Goal: Find contact information: Find contact information

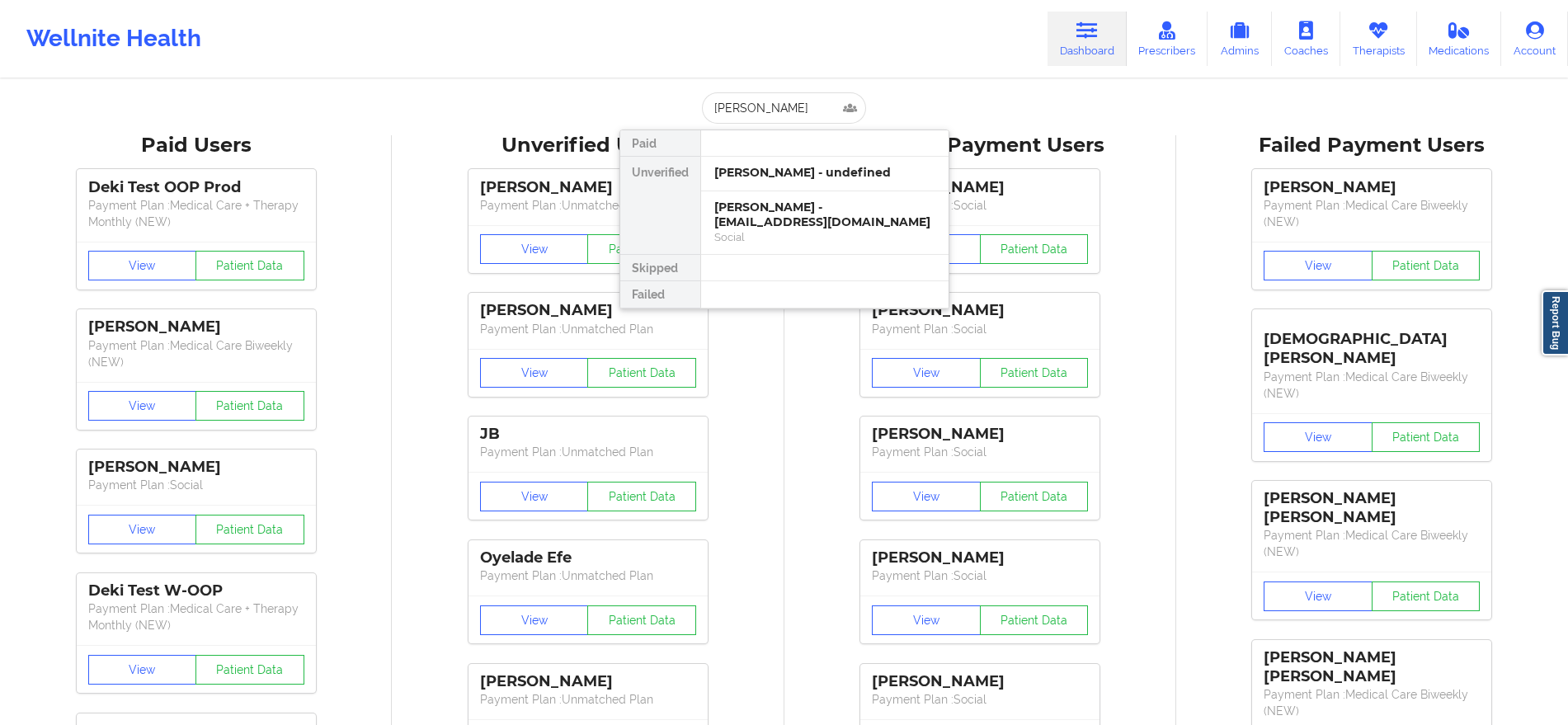
click at [1074, 27] on link "Dashboard" at bounding box center [1087, 39] width 79 height 55
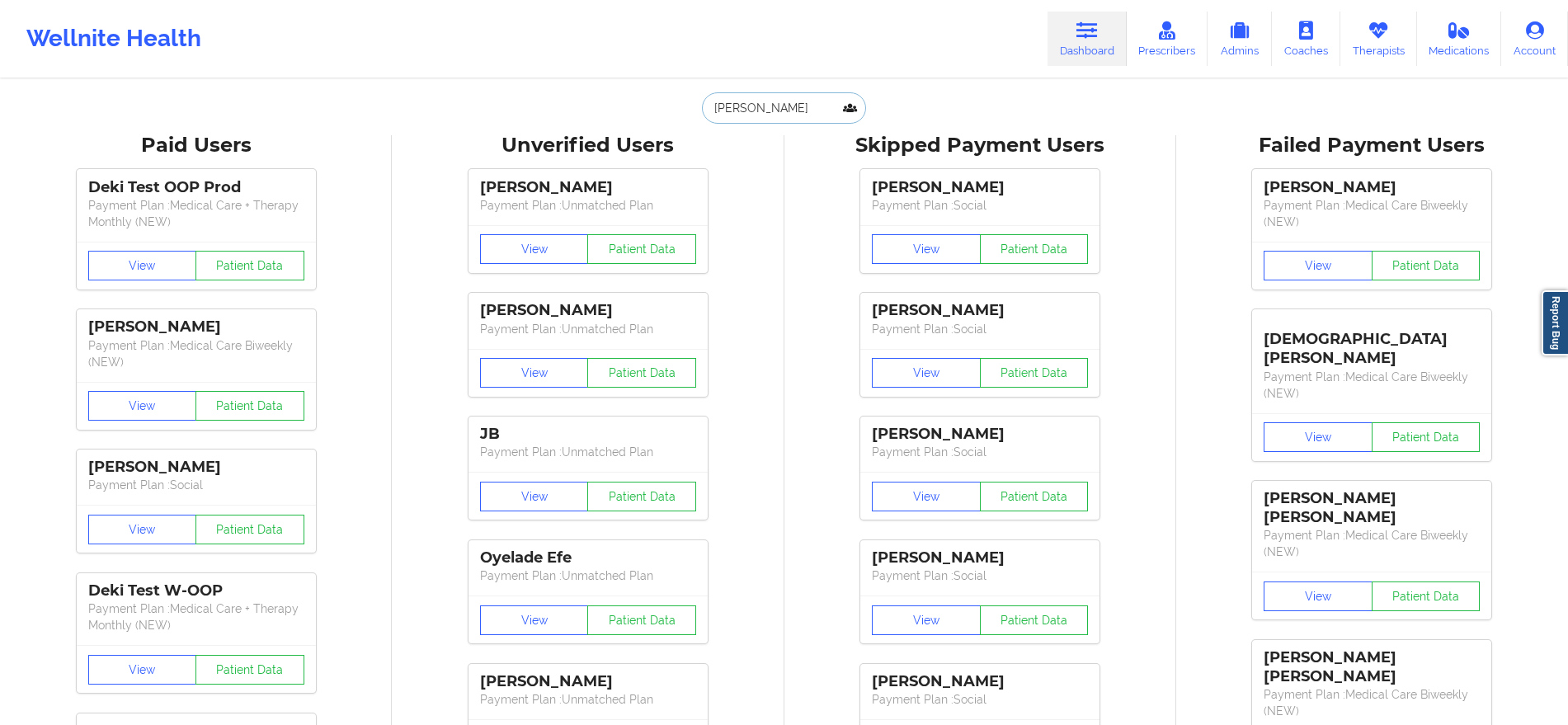
click at [806, 106] on input "[PERSON_NAME]" at bounding box center [783, 108] width 163 height 31
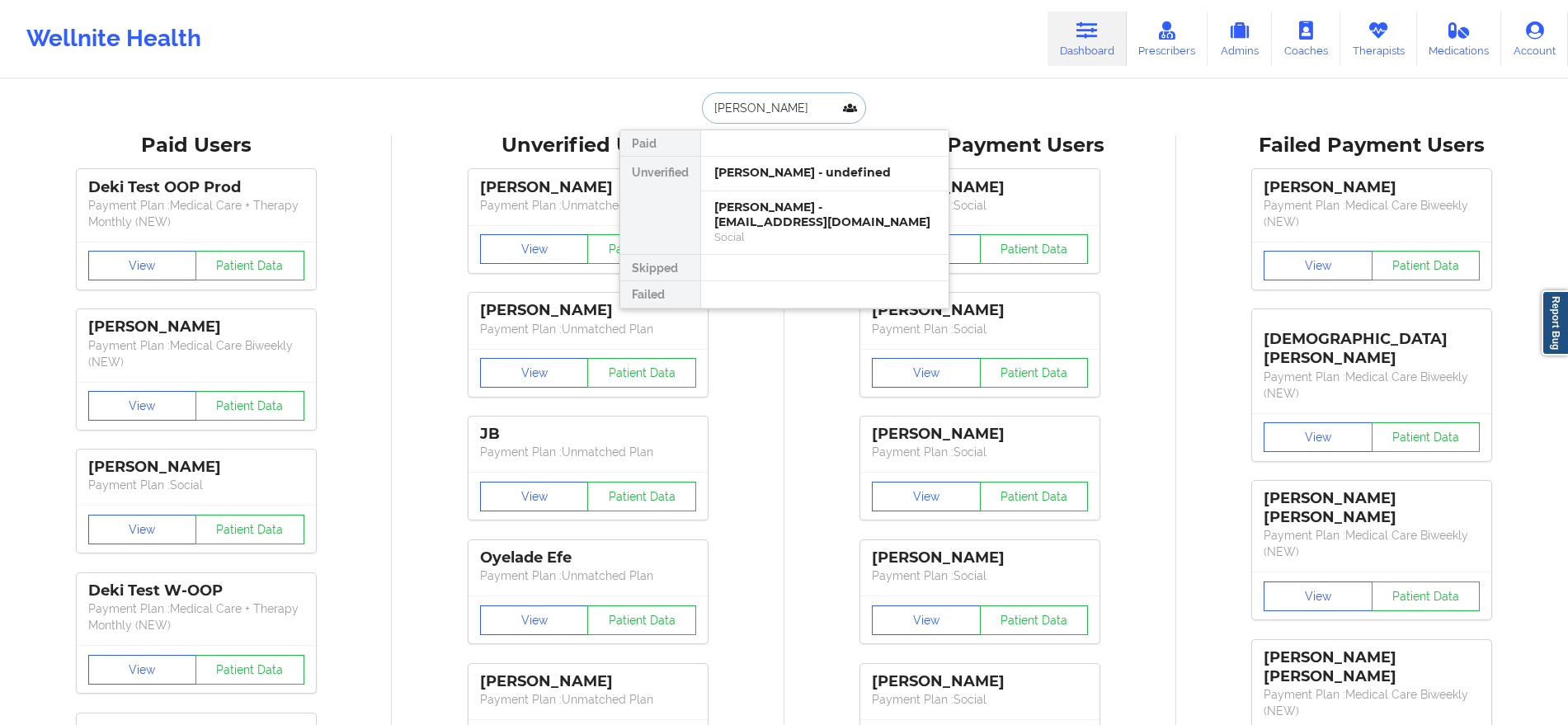
type input "[PERSON_NAME]"
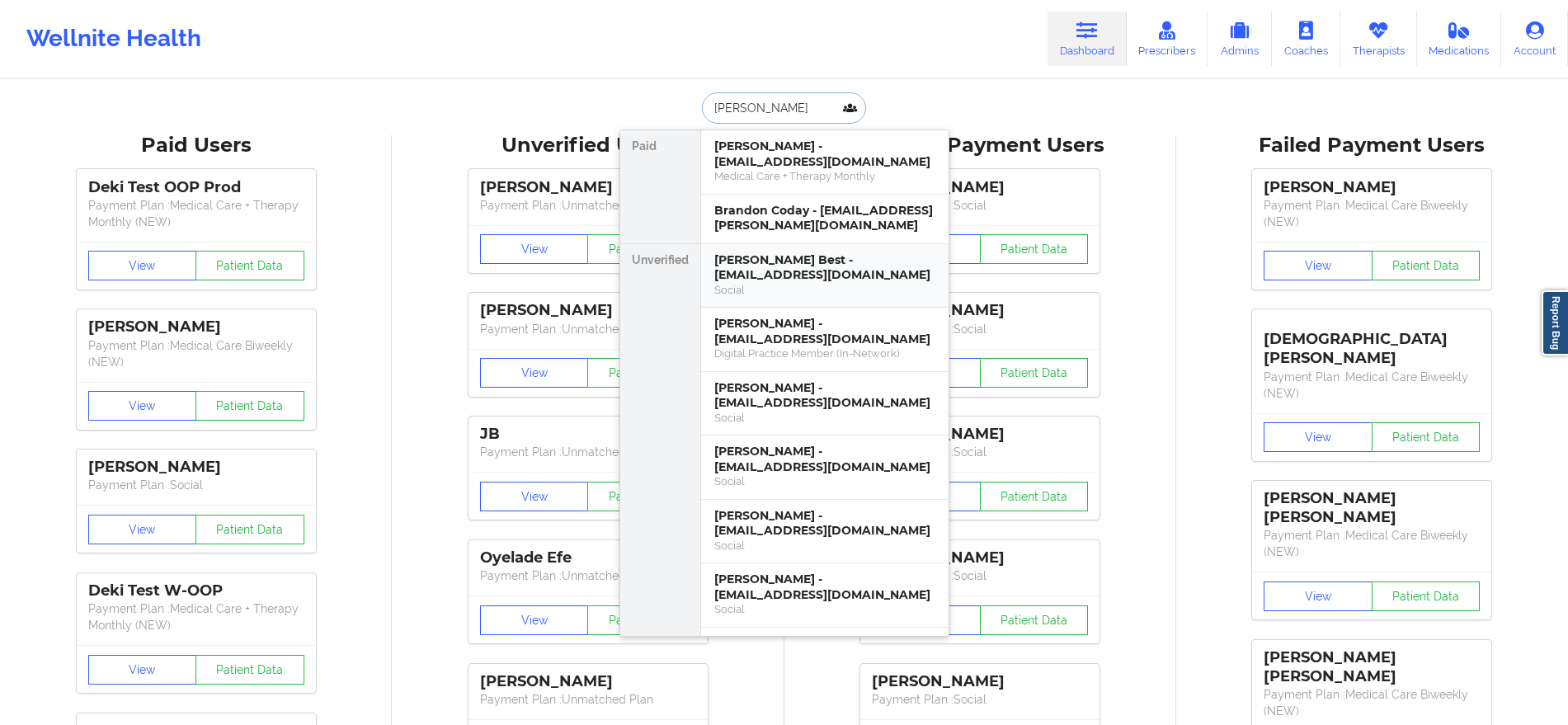
click at [826, 273] on div "[PERSON_NAME] Best - [EMAIL_ADDRESS][DOMAIN_NAME]" at bounding box center [824, 267] width 221 height 31
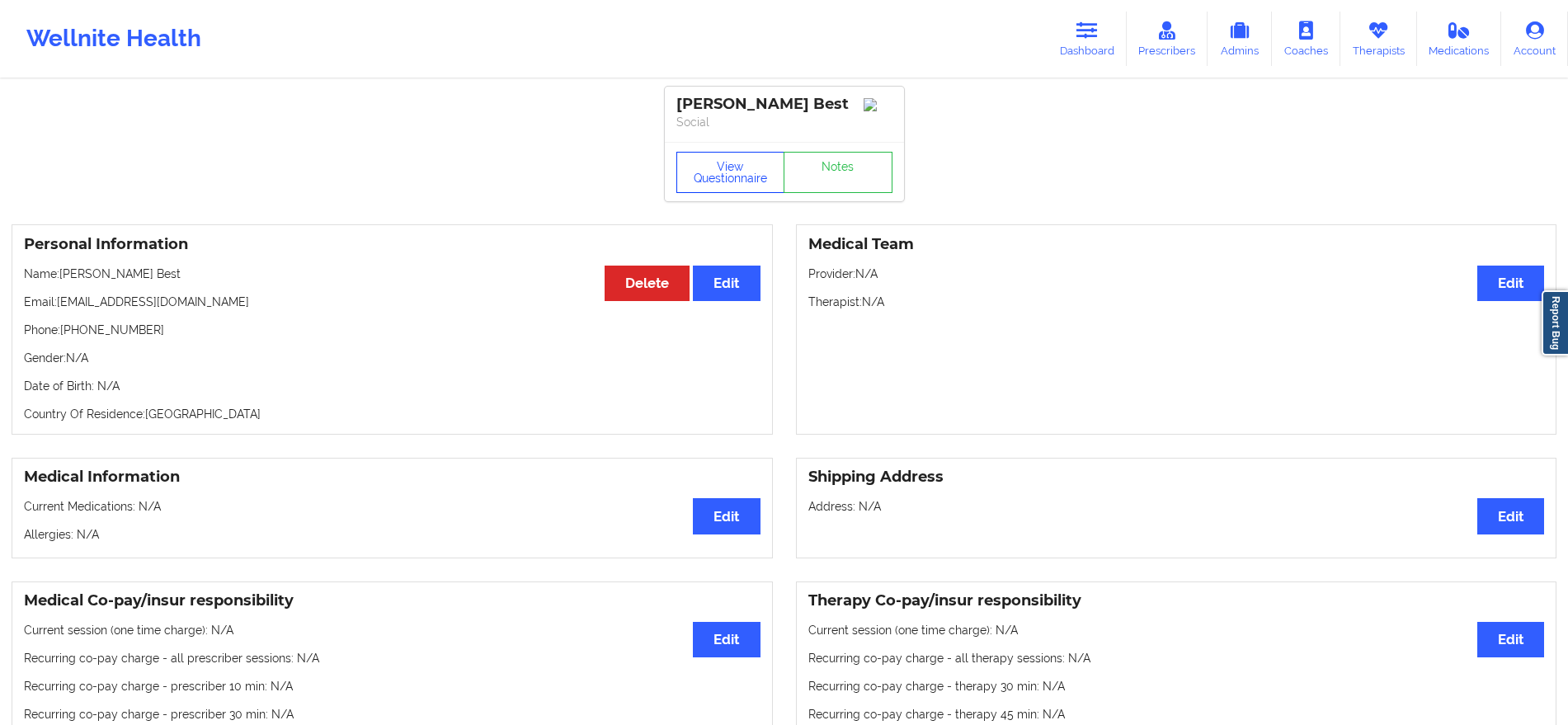
click at [769, 183] on button "View Questionnaire" at bounding box center [731, 172] width 109 height 41
click at [769, 183] on div "View Questionnaire Notes" at bounding box center [784, 172] width 216 height 41
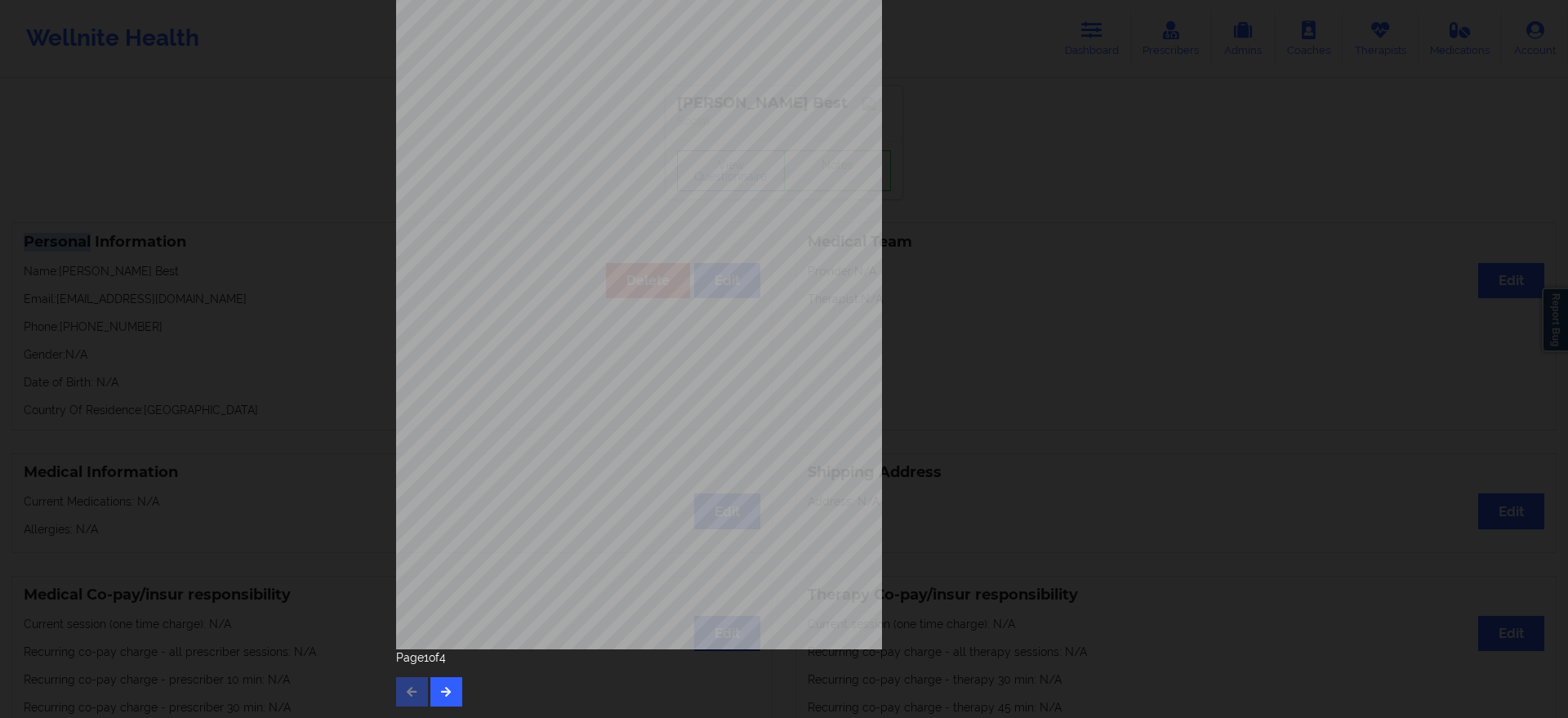
scroll to position [60, 0]
click at [454, 689] on button "button" at bounding box center [446, 692] width 32 height 30
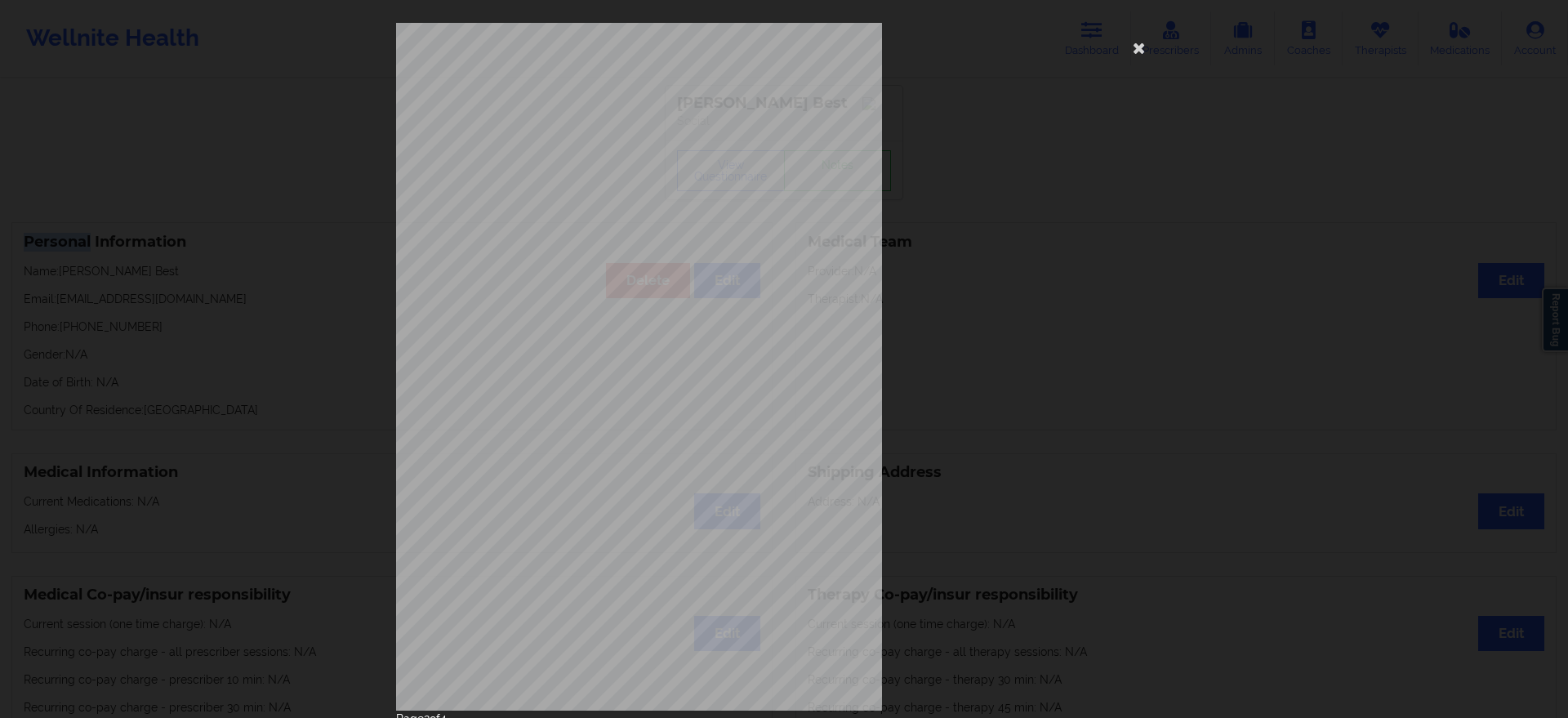
scroll to position [61, 0]
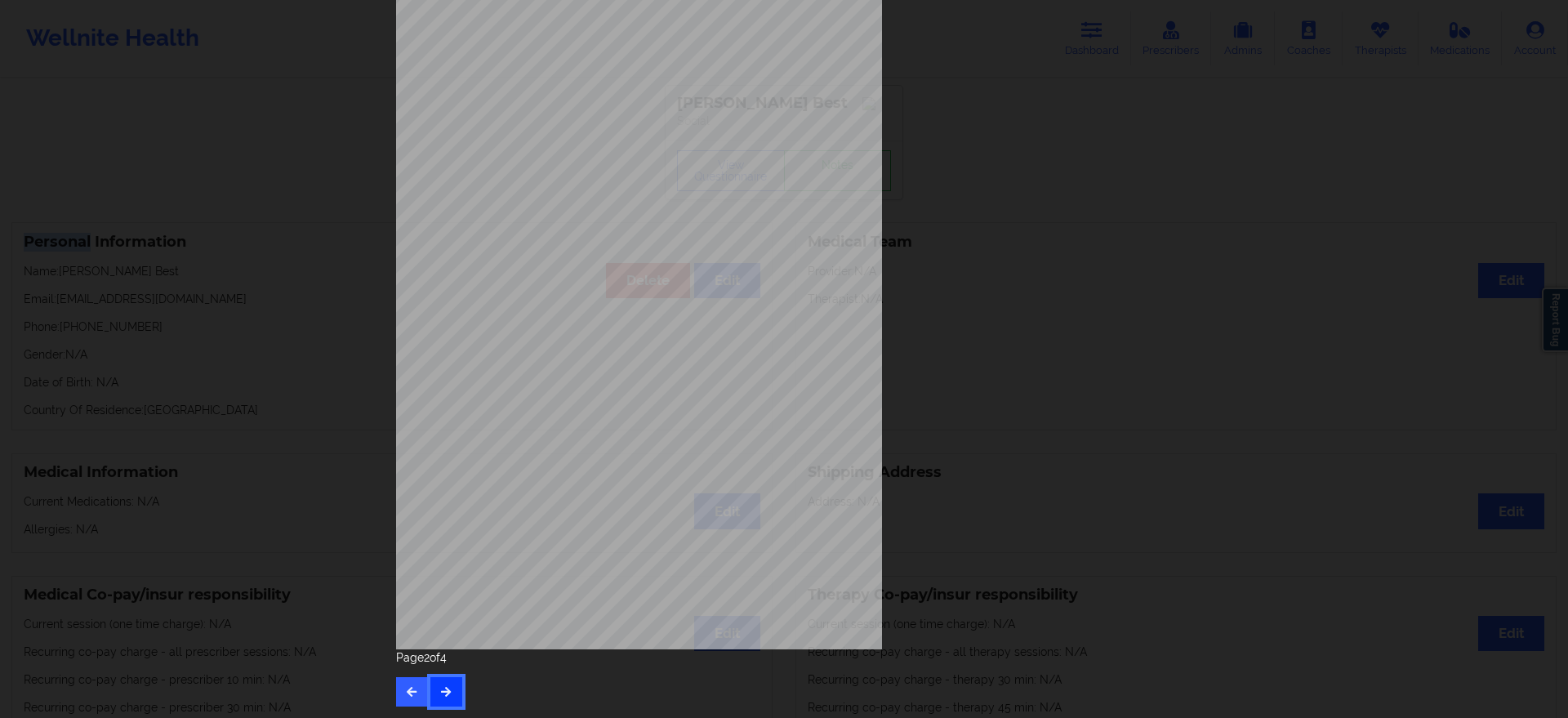
click at [447, 677] on button "button" at bounding box center [446, 691] width 32 height 30
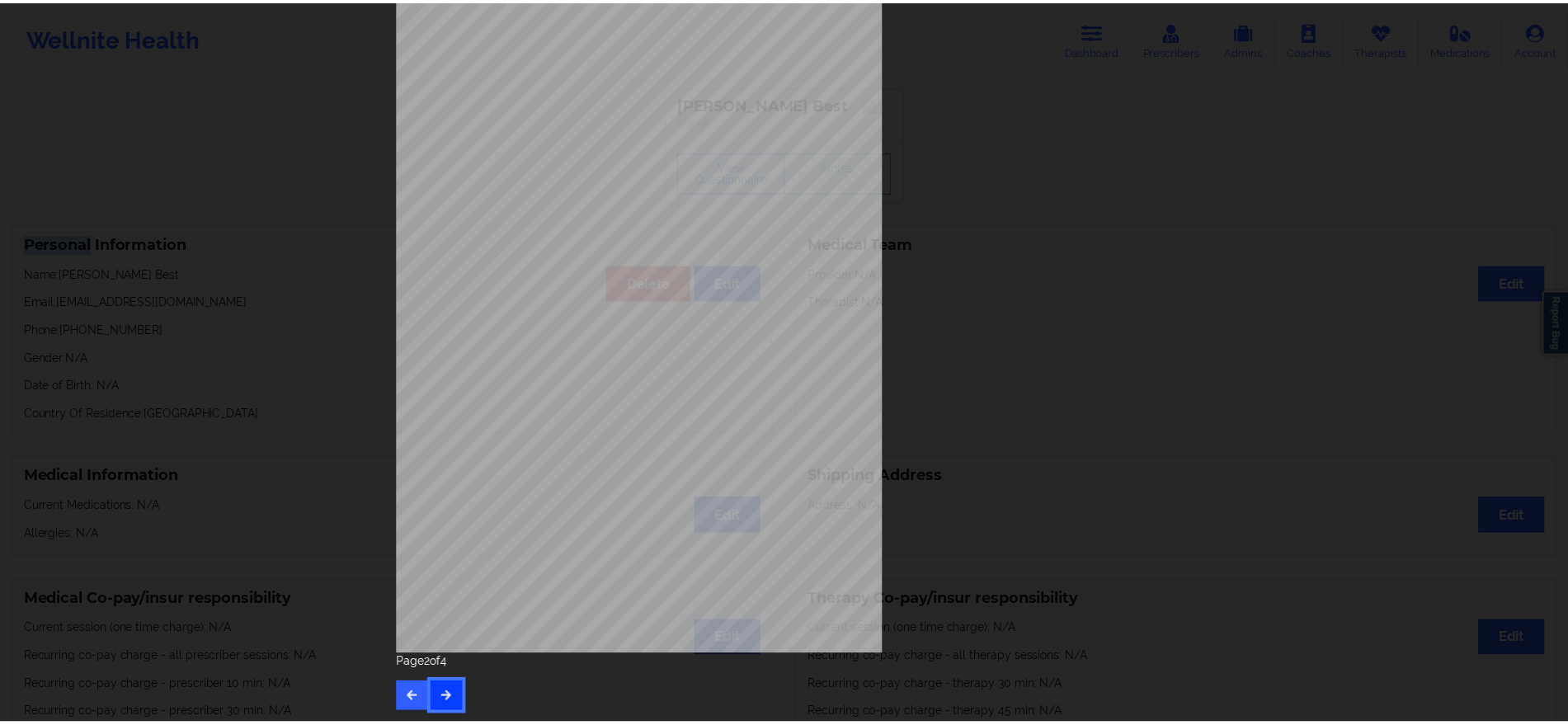
scroll to position [0, 0]
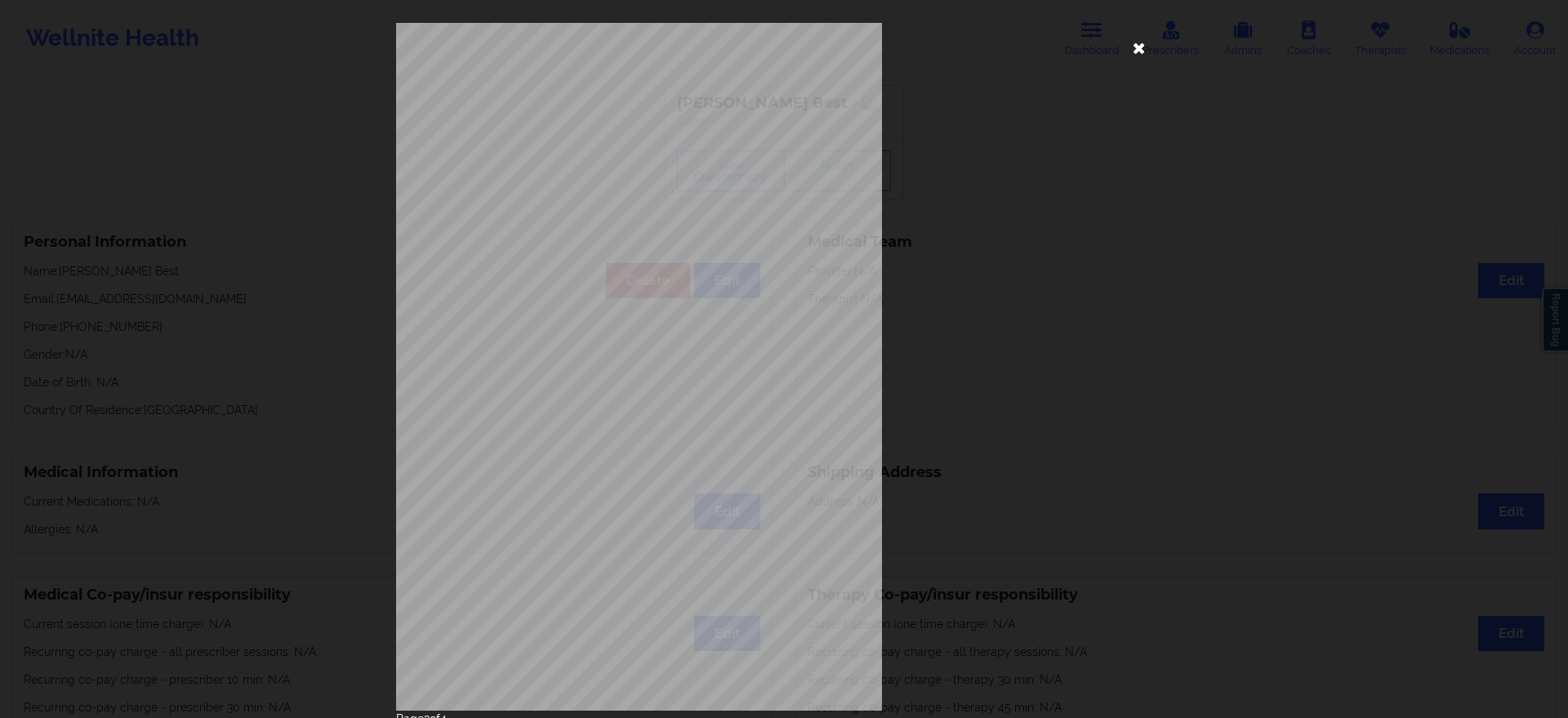
click at [1132, 48] on icon at bounding box center [1139, 47] width 26 height 26
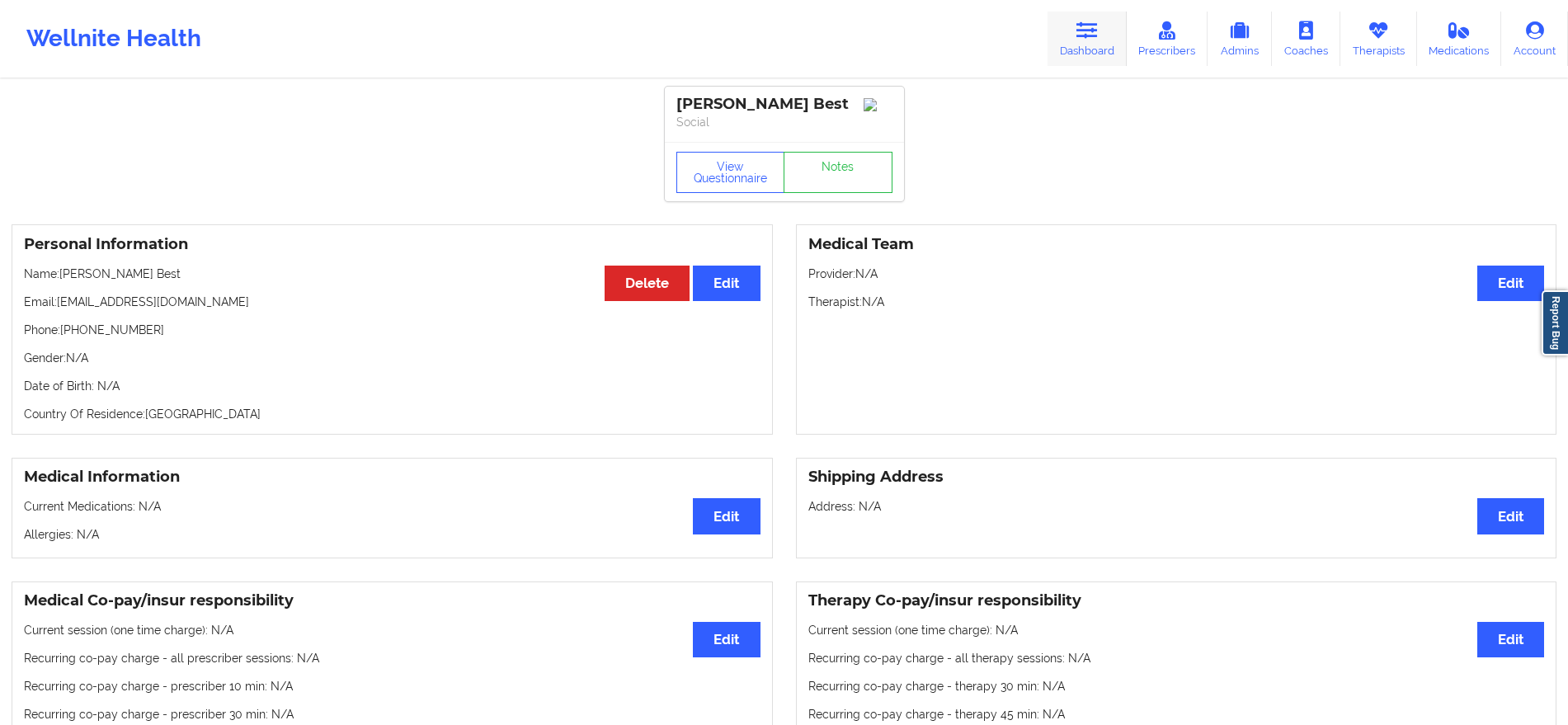
click at [1089, 38] on icon at bounding box center [1087, 31] width 22 height 18
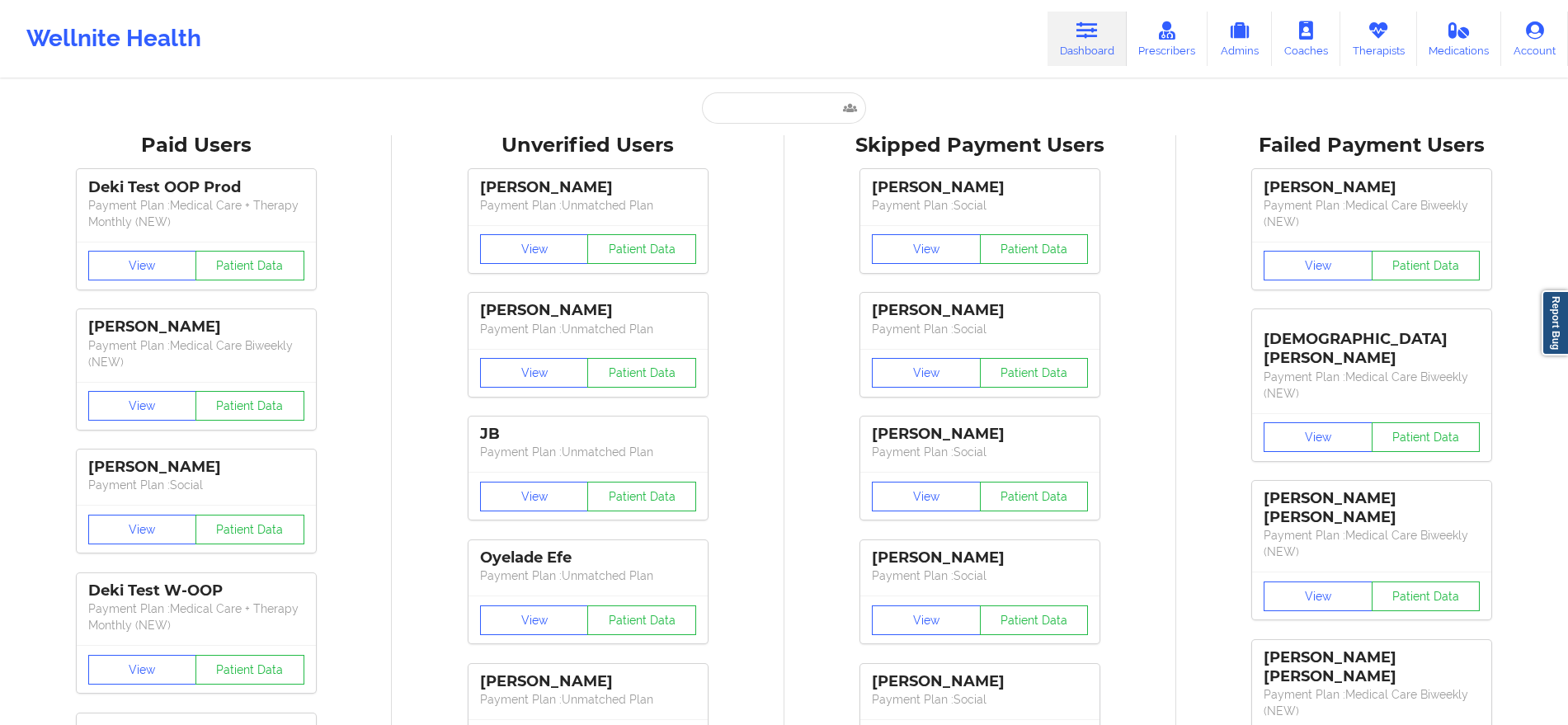
click at [738, 133] on div "Unverified Users" at bounding box center [587, 146] width 369 height 25
click at [766, 110] on input "text" at bounding box center [783, 108] width 163 height 31
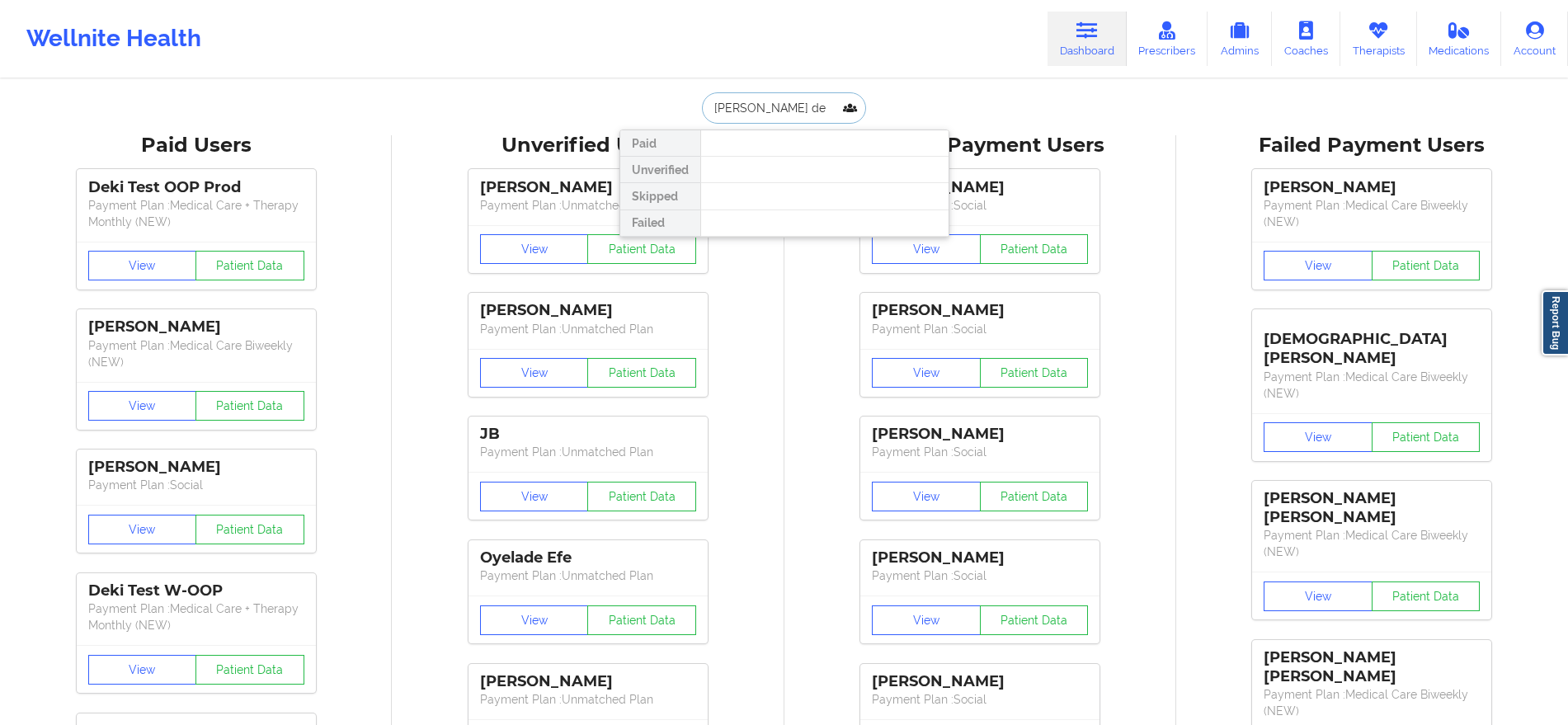
paste input "[EMAIL_ADDRESS][DOMAIN_NAME]"
type input "[EMAIL_ADDRESS][DOMAIN_NAME]"
click at [774, 186] on div "[PERSON_NAME] - [EMAIL_ADDRESS][DOMAIN_NAME]" at bounding box center [824, 180] width 221 height 31
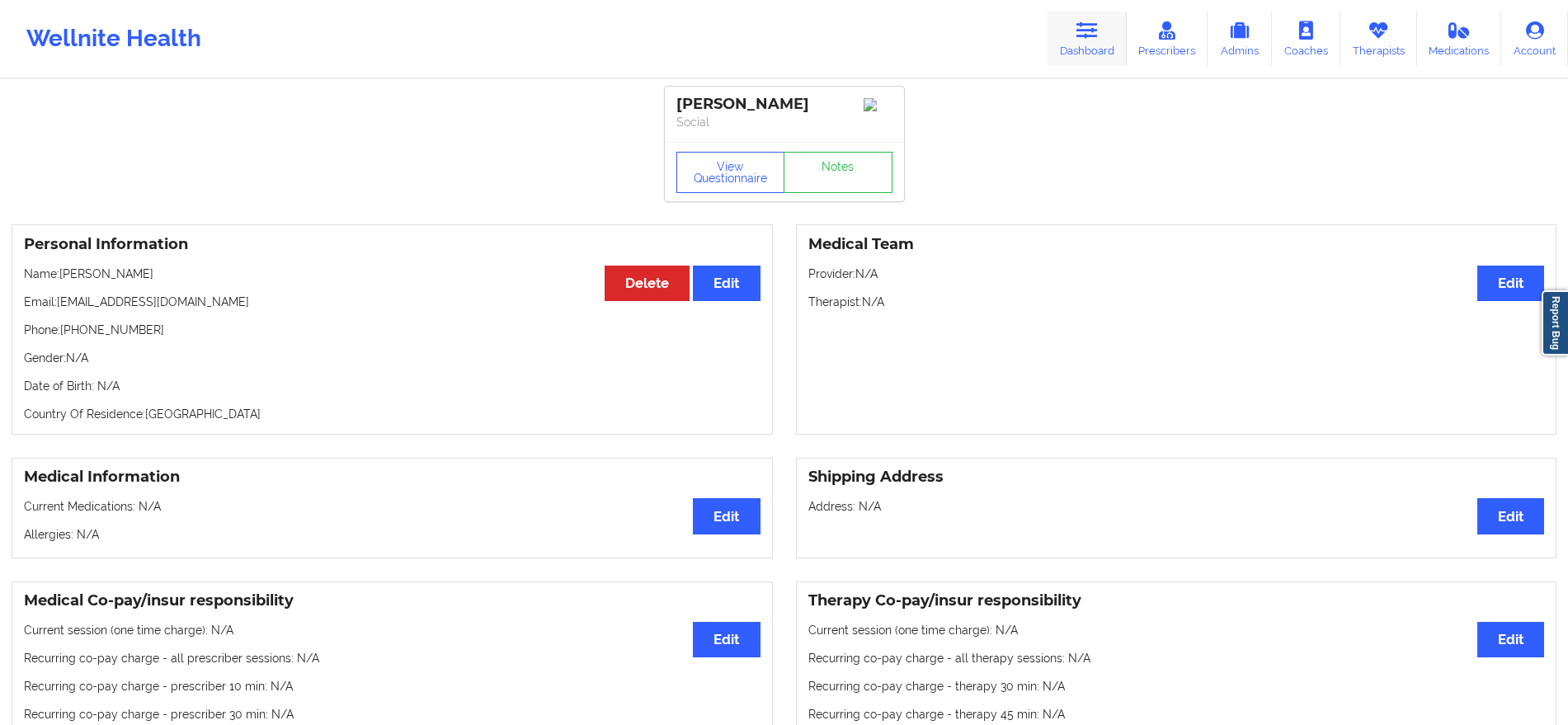
click at [1082, 16] on link "Dashboard" at bounding box center [1087, 39] width 79 height 55
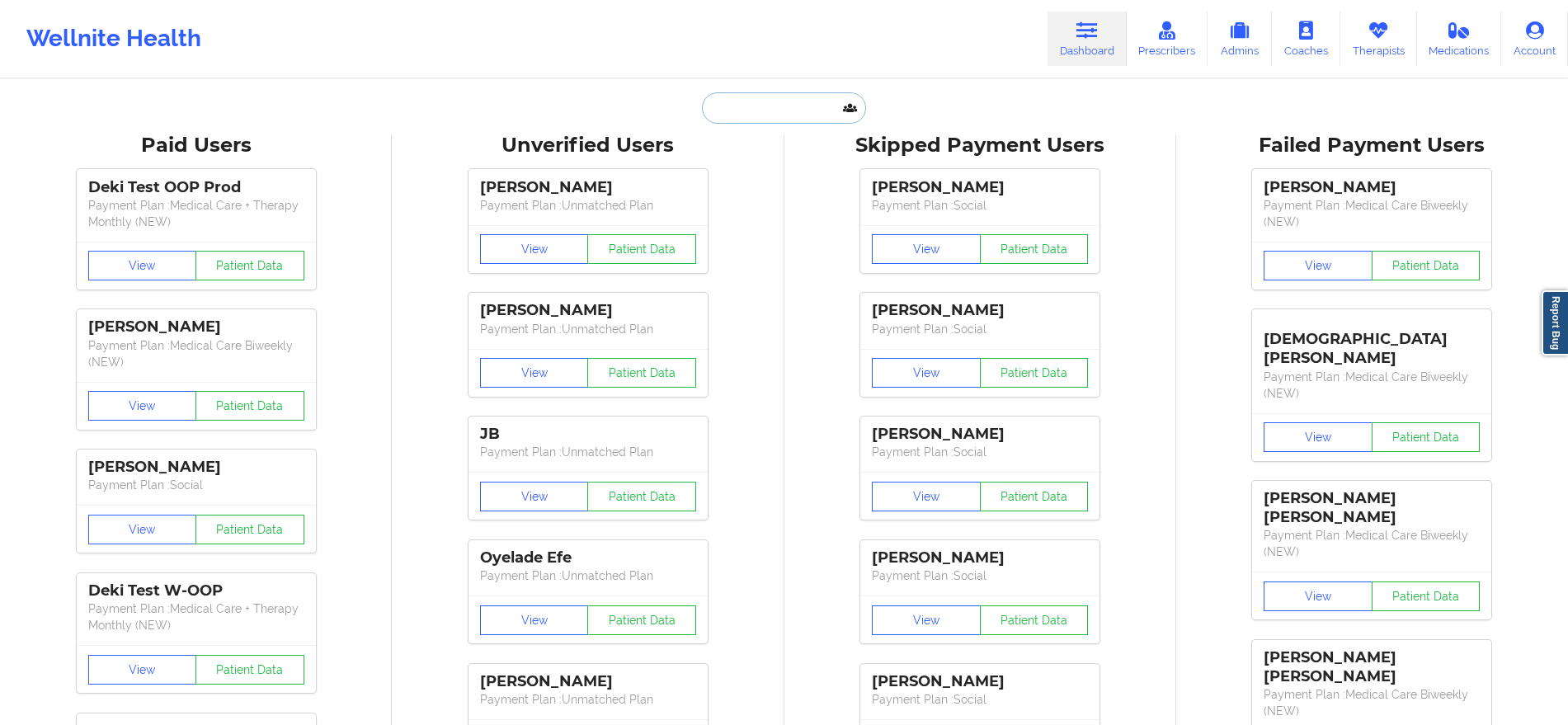
click at [842, 103] on input "text" at bounding box center [783, 108] width 163 height 31
paste input "[PERSON_NAME]"
type input "[PERSON_NAME]"
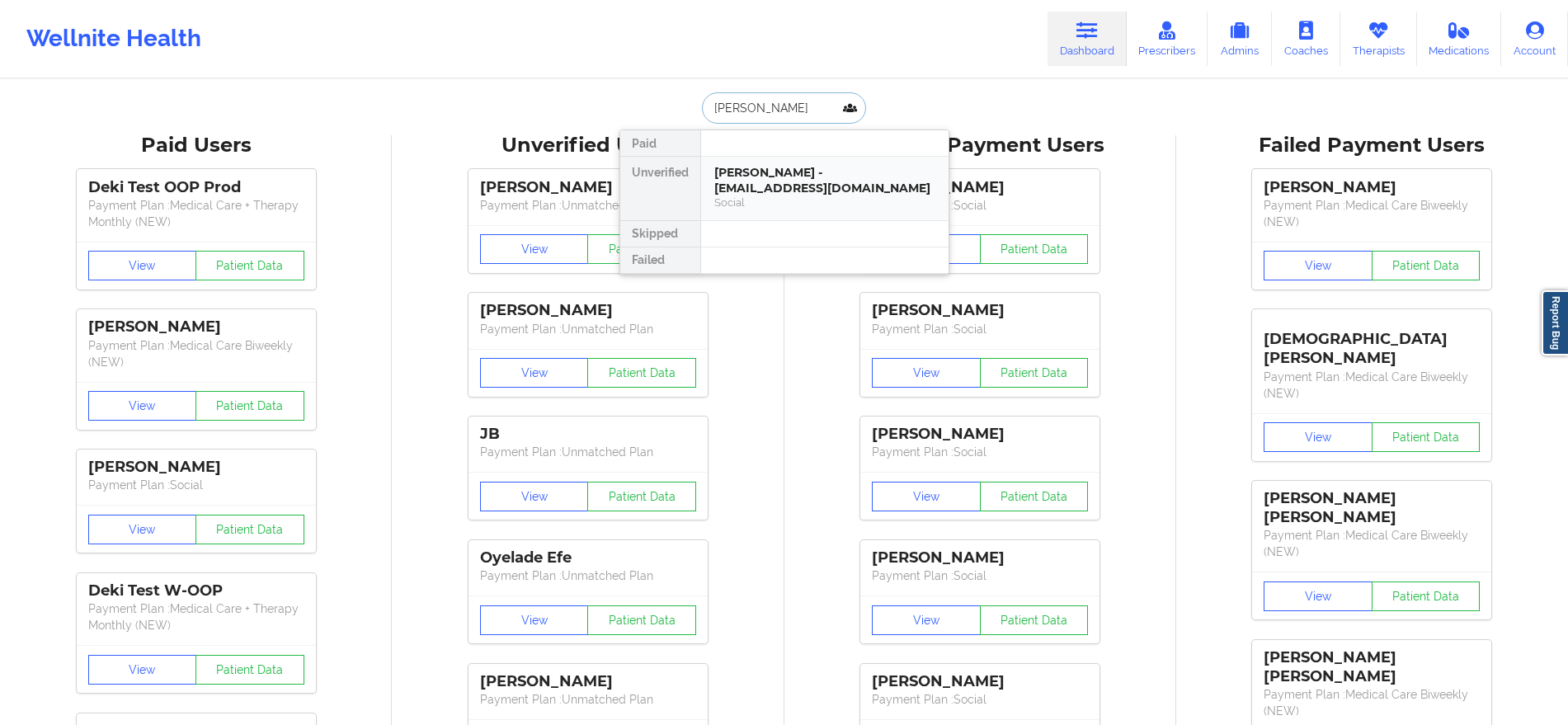
click at [763, 197] on div "Social" at bounding box center [824, 202] width 221 height 14
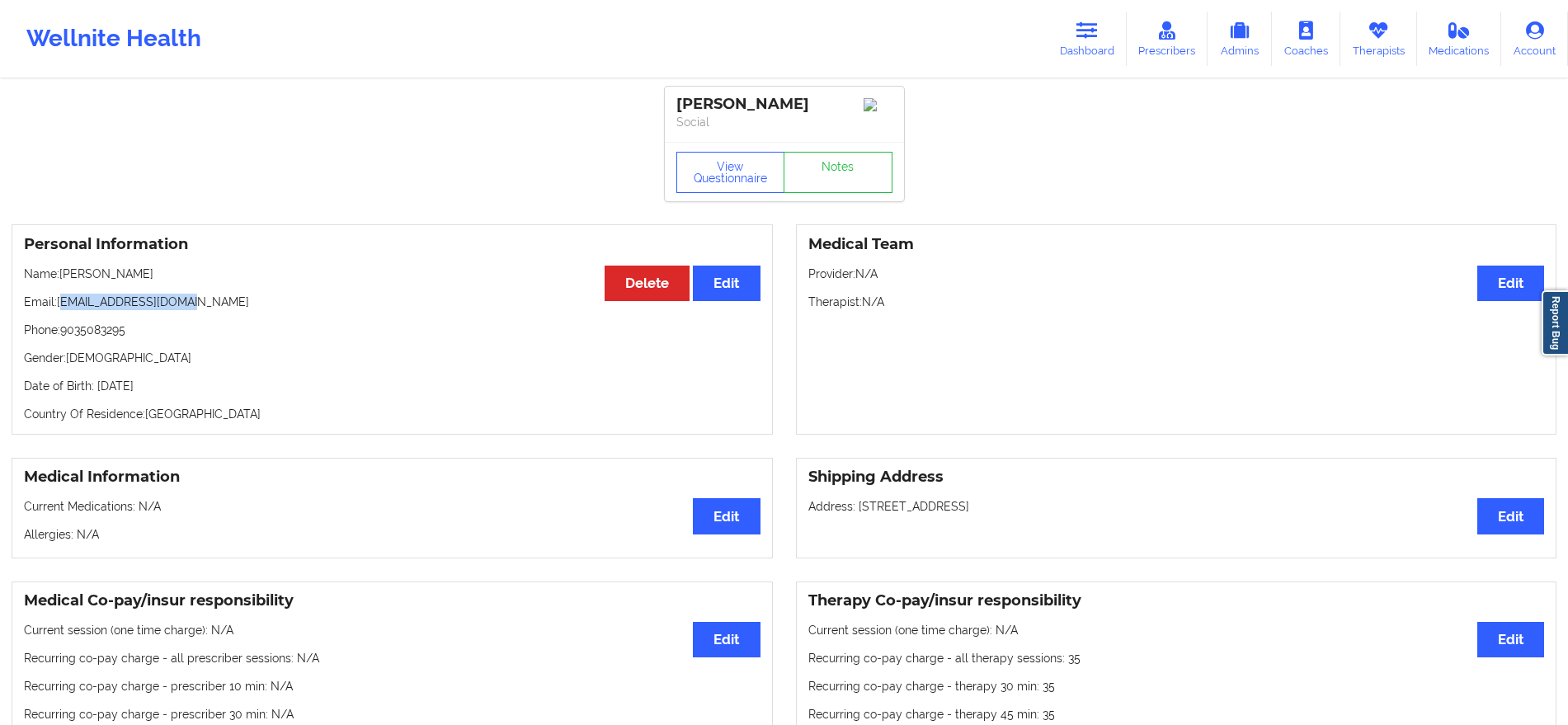
drag, startPoint x: 216, startPoint y: 307, endPoint x: 60, endPoint y: 305, distance: 156.0
click at [60, 305] on p "Email: [EMAIL_ADDRESS][DOMAIN_NAME]" at bounding box center [391, 302] width 736 height 16
copy p "[EMAIL_ADDRESS][DOMAIN_NAME]"
click at [178, 357] on p "Gender: [DEMOGRAPHIC_DATA]" at bounding box center [391, 357] width 736 height 16
drag, startPoint x: 186, startPoint y: 311, endPoint x: 58, endPoint y: 312, distance: 128.0
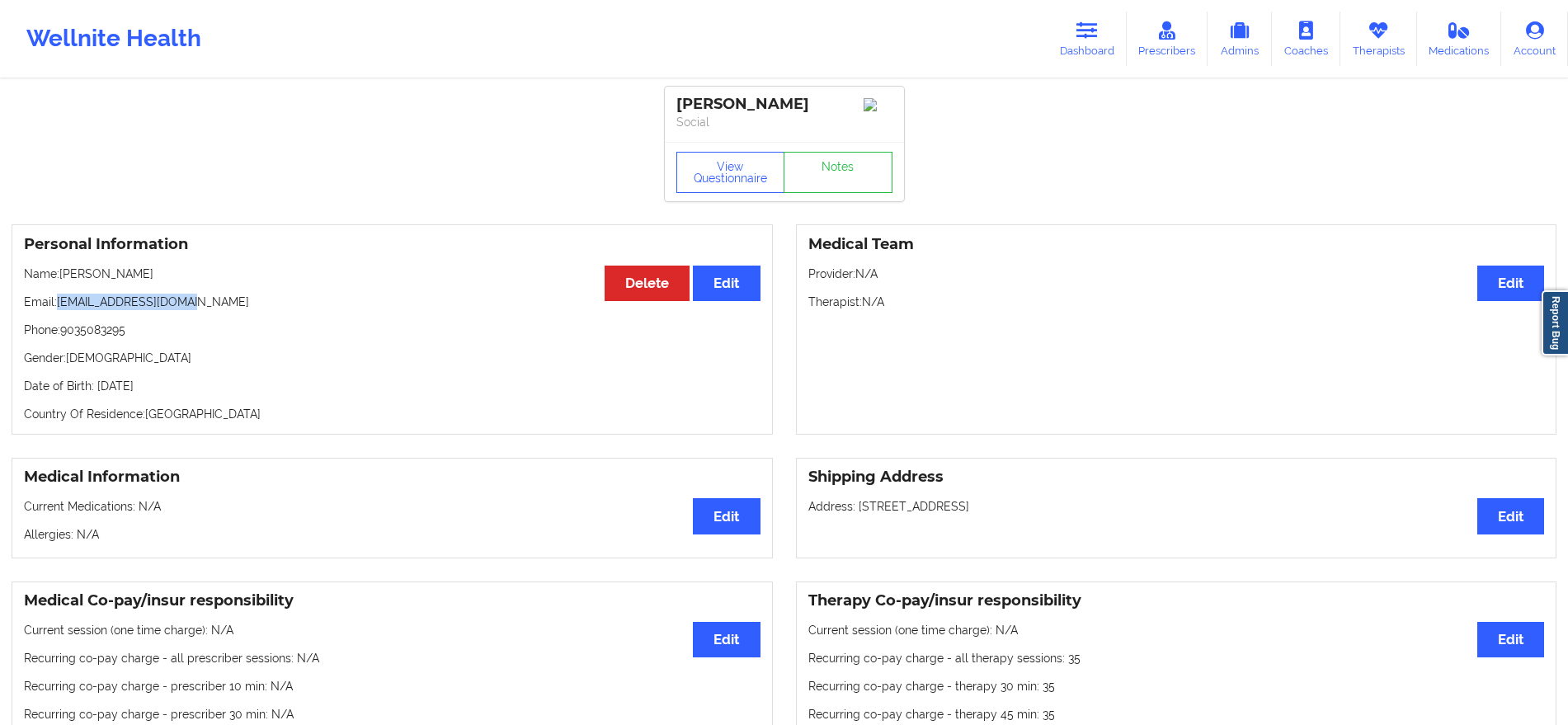
click at [58, 310] on p "Email: [EMAIL_ADDRESS][DOMAIN_NAME]" at bounding box center [391, 302] width 736 height 16
copy p "[EMAIL_ADDRESS][DOMAIN_NAME]"
click at [241, 320] on div "Personal Information Edit Delete Name: [PERSON_NAME] Email: [EMAIL_ADDRESS][DOM…" at bounding box center [392, 329] width 762 height 210
drag, startPoint x: 194, startPoint y: 303, endPoint x: 57, endPoint y: 307, distance: 137.1
click at [57, 307] on p "Email: [EMAIL_ADDRESS][DOMAIN_NAME]" at bounding box center [391, 302] width 736 height 16
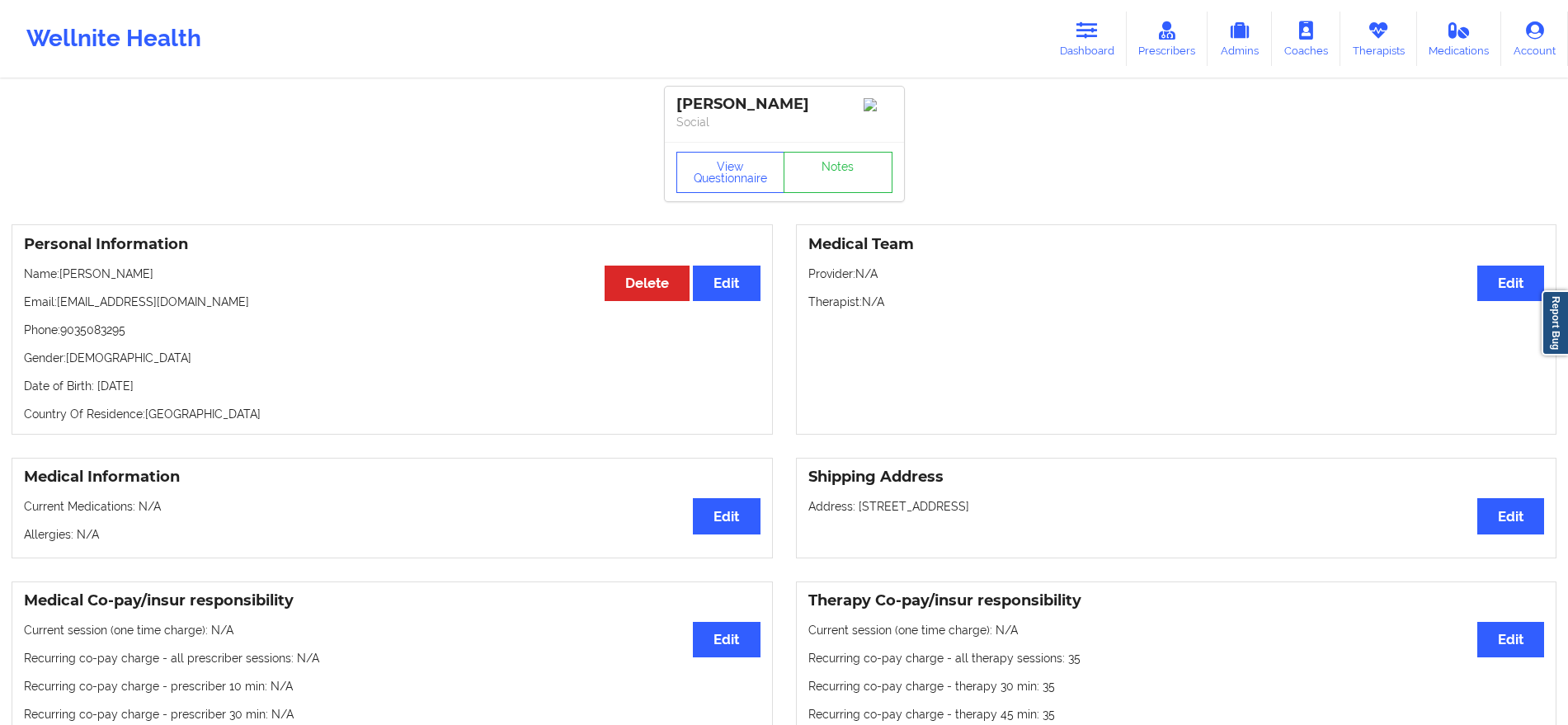
click at [234, 318] on div "Personal Information Edit Delete Name: [PERSON_NAME] Email: [EMAIL_ADDRESS][DOM…" at bounding box center [392, 329] width 762 height 210
drag, startPoint x: 198, startPoint y: 305, endPoint x: 61, endPoint y: 306, distance: 137.0
click at [61, 306] on p "Email: [EMAIL_ADDRESS][DOMAIN_NAME]" at bounding box center [391, 302] width 736 height 16
copy p "[EMAIL_ADDRESS][DOMAIN_NAME]"
click at [207, 277] on p "Name: [PERSON_NAME]" at bounding box center [391, 274] width 736 height 16
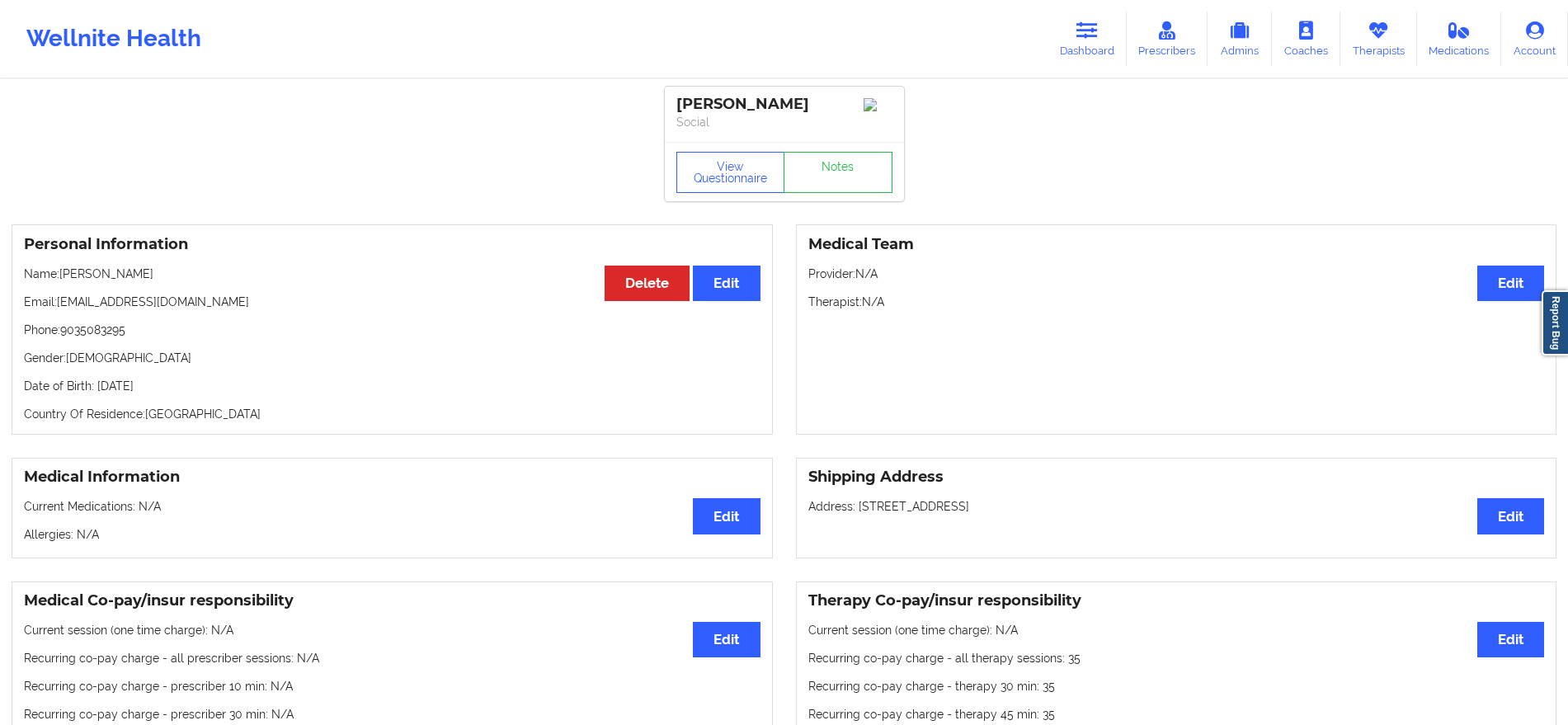
click at [197, 300] on p "Email: [EMAIL_ADDRESS][DOMAIN_NAME]" at bounding box center [391, 302] width 736 height 16
drag, startPoint x: 193, startPoint y: 305, endPoint x: 59, endPoint y: 303, distance: 134.0
click at [59, 303] on p "Email: [EMAIL_ADDRESS][DOMAIN_NAME]" at bounding box center [391, 302] width 736 height 16
copy p "[EMAIL_ADDRESS][DOMAIN_NAME]"
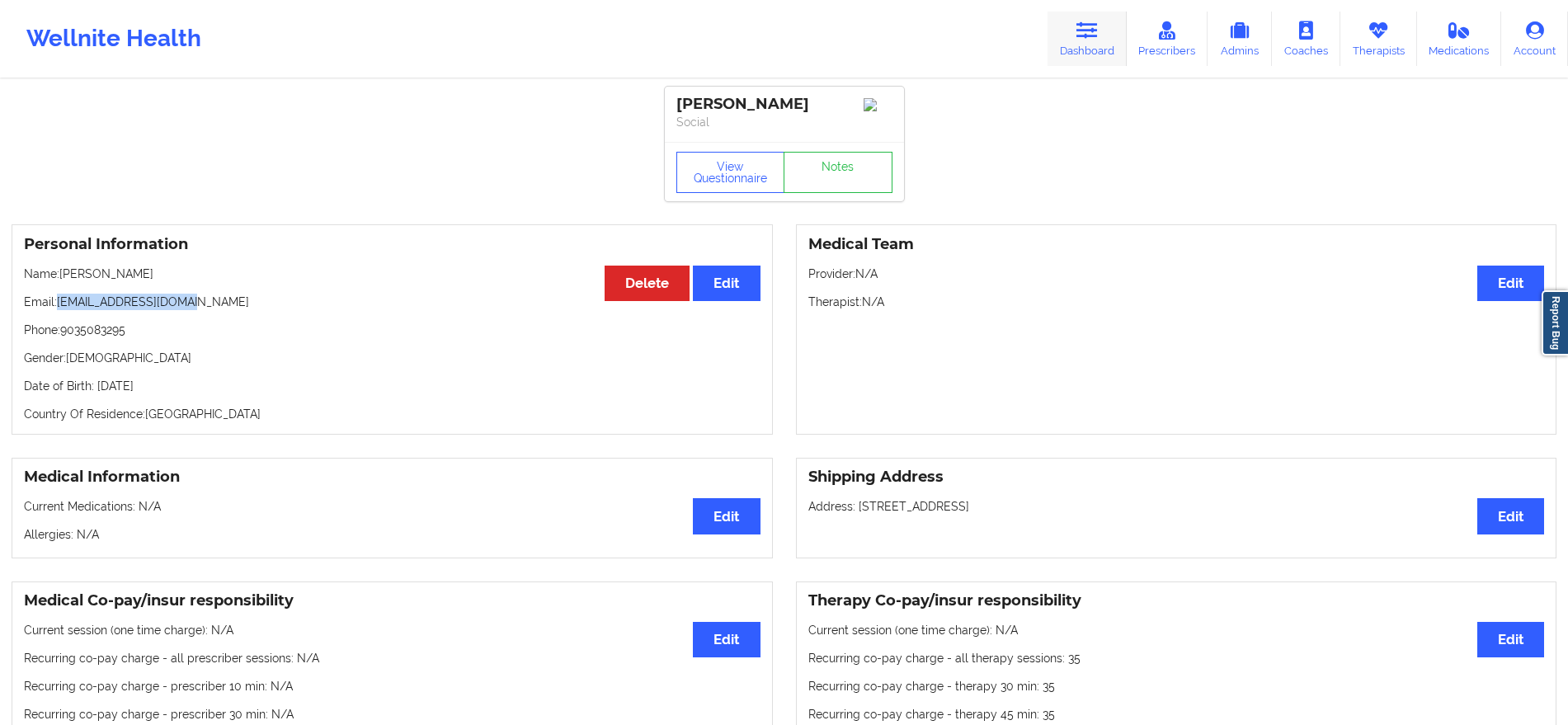
click at [1073, 45] on link "Dashboard" at bounding box center [1087, 39] width 79 height 55
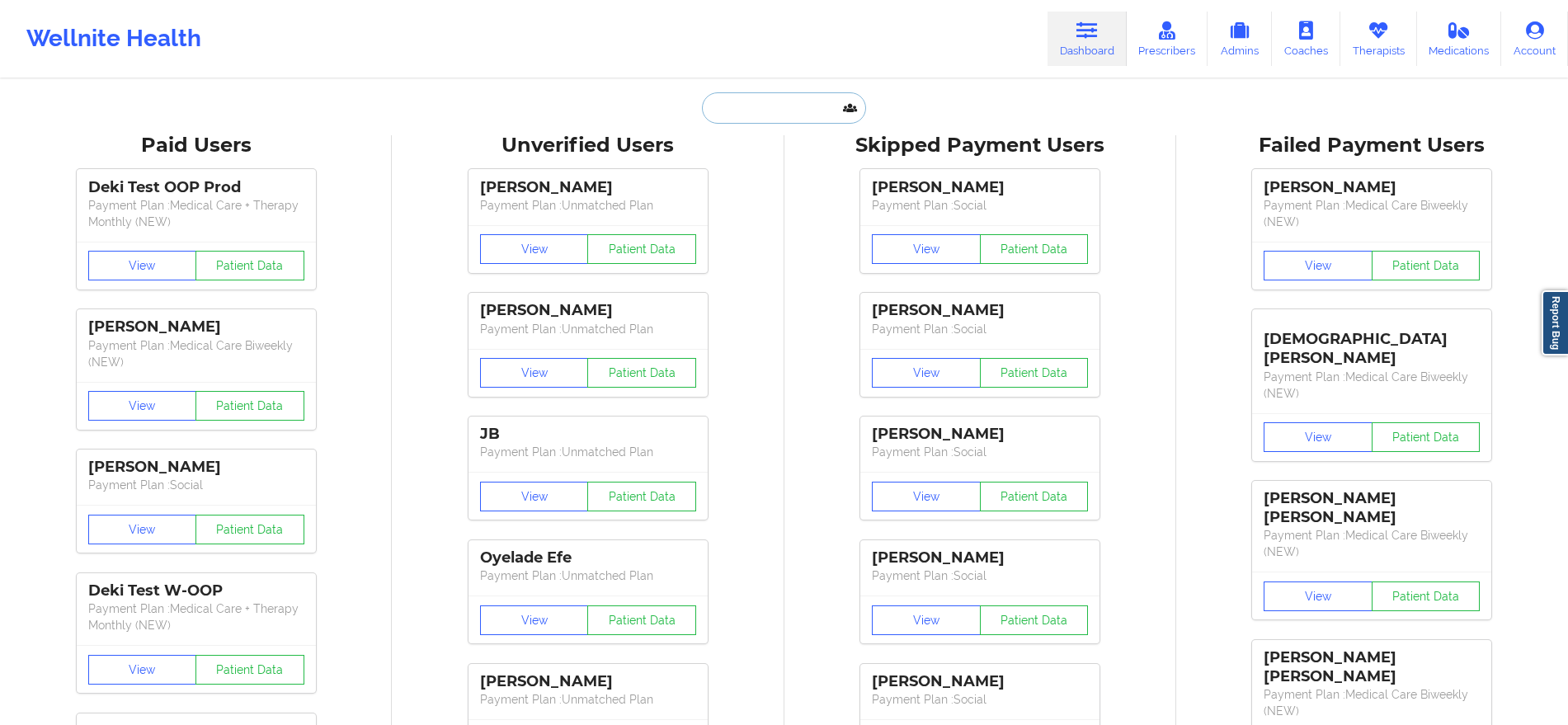
click at [722, 93] on input "text" at bounding box center [783, 108] width 163 height 31
paste input "[PERSON_NAME]"
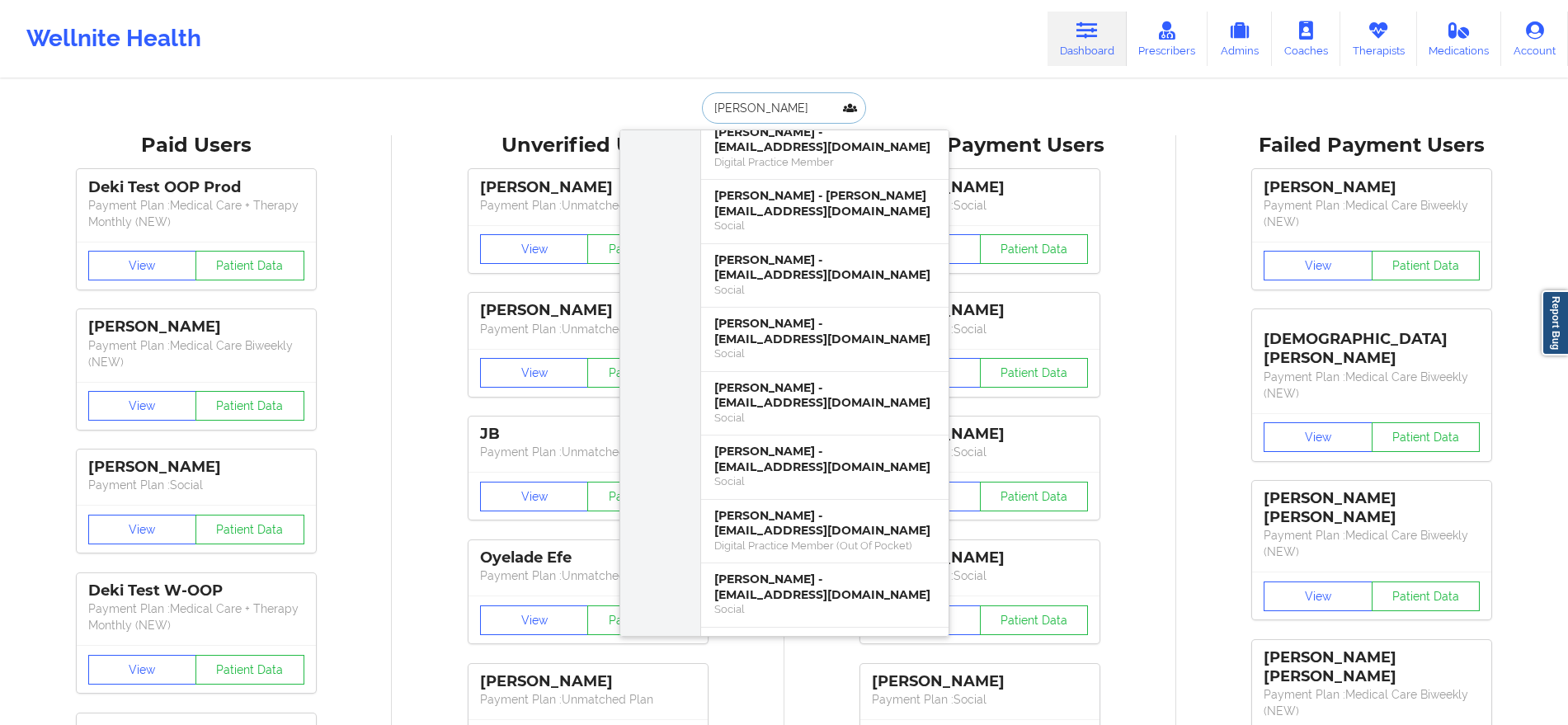
scroll to position [458, 0]
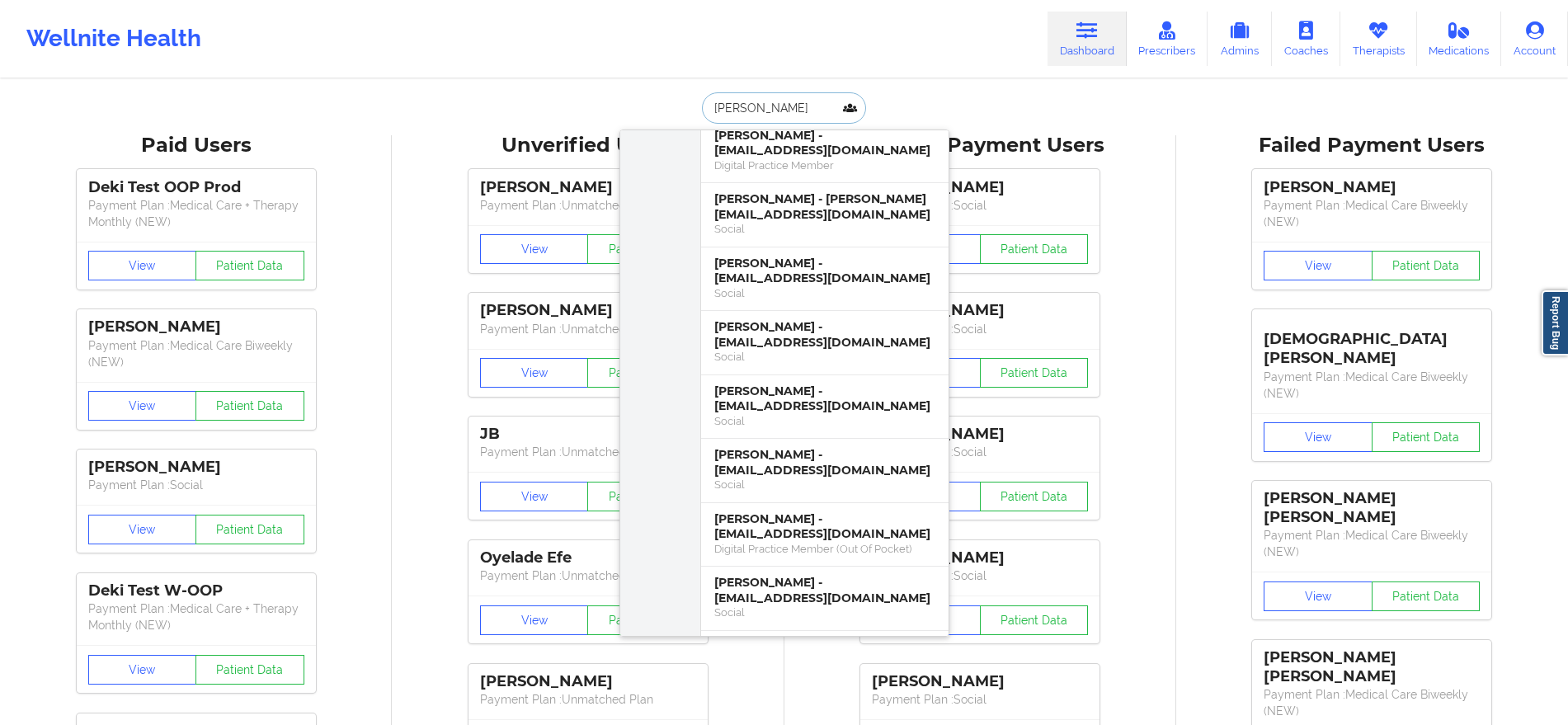
type input "[PERSON_NAME]"
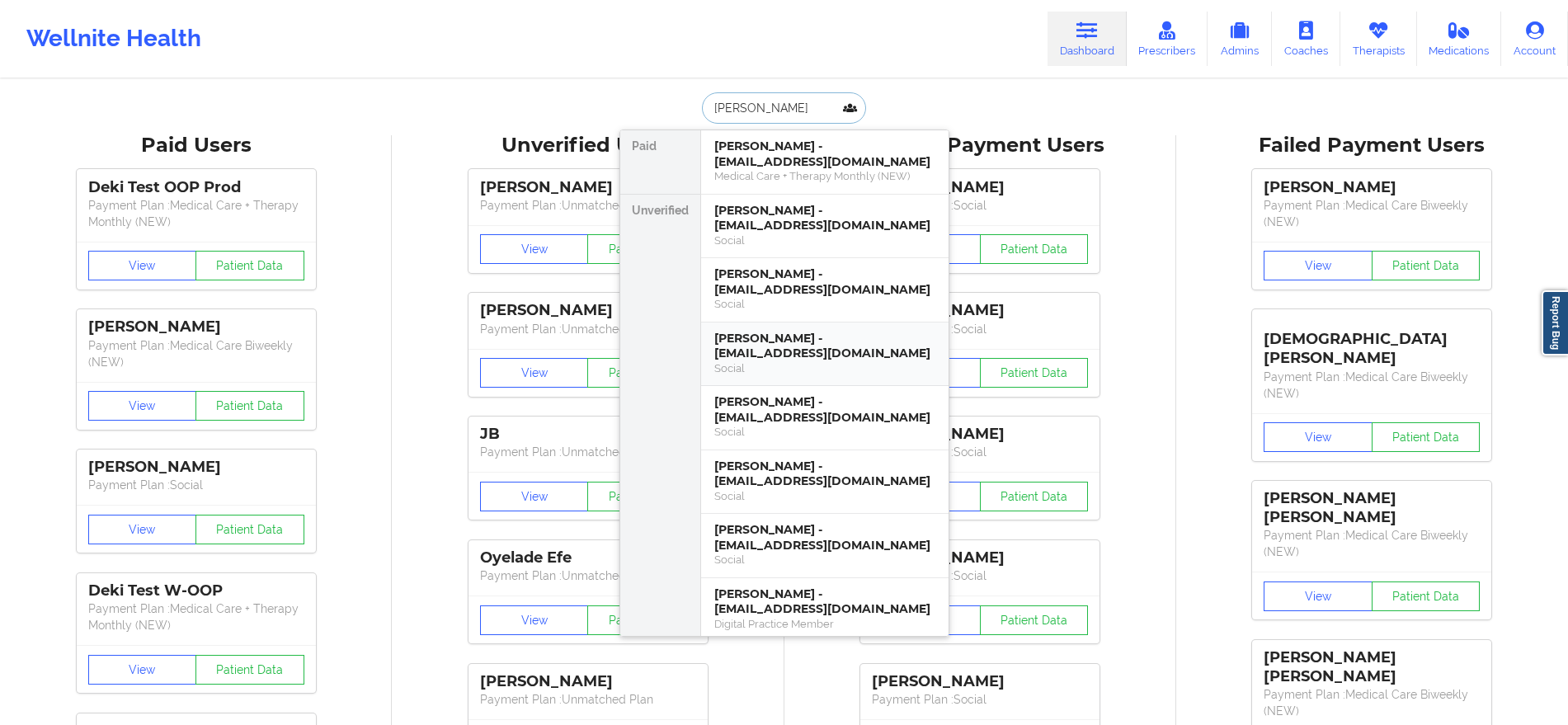
scroll to position [1, 0]
